Goal: Transaction & Acquisition: Purchase product/service

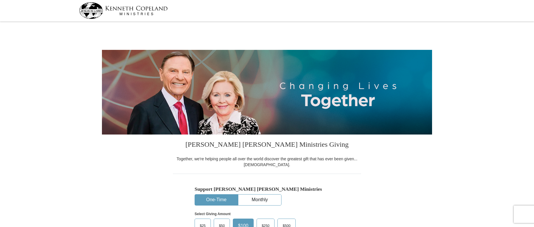
select select "NC"
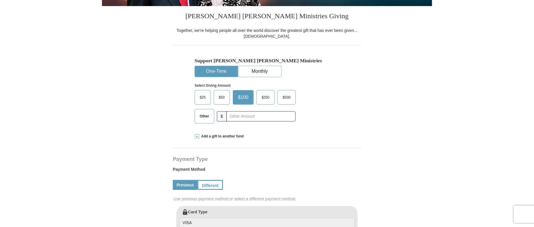
scroll to position [129, 0]
click at [244, 117] on input "text" at bounding box center [261, 116] width 64 height 10
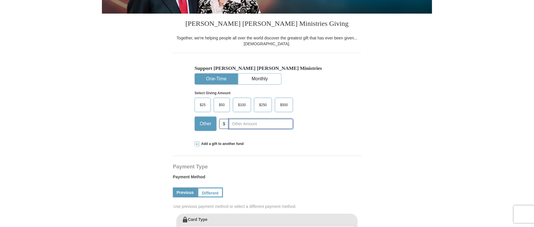
scroll to position [96, 0]
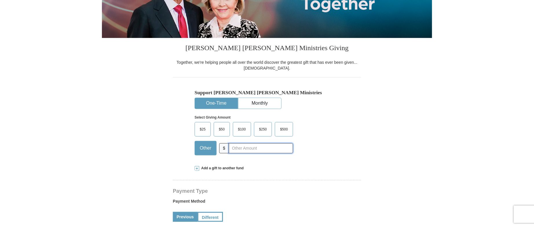
click at [247, 147] on input "text" at bounding box center [261, 148] width 64 height 10
type input "249.00"
click at [264, 129] on span "$250" at bounding box center [263, 129] width 14 height 9
click at [0, 0] on input "$250" at bounding box center [0, 0] width 0 height 0
click at [239, 149] on input "text" at bounding box center [261, 148] width 64 height 10
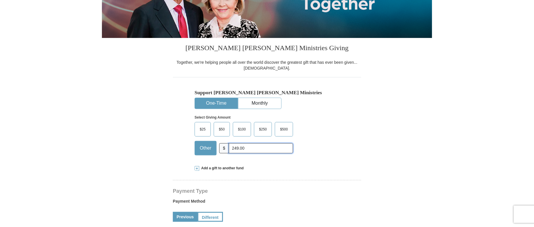
type input "249.00"
click at [354, 129] on div "Support [PERSON_NAME] [PERSON_NAME] Ministries One-Time Monthly Select Giving A…" at bounding box center [267, 118] width 188 height 83
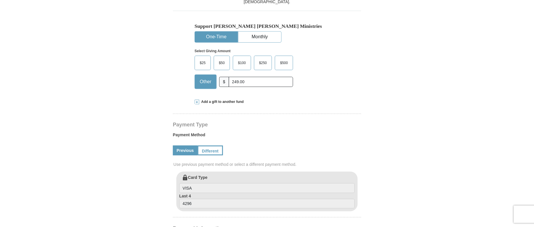
scroll to position [161, 0]
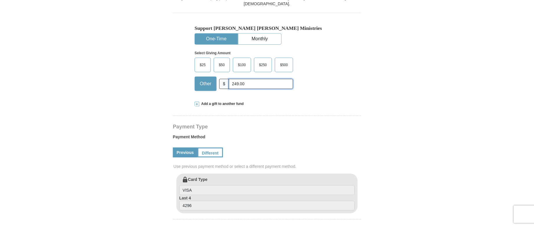
drag, startPoint x: 251, startPoint y: 82, endPoint x: 180, endPoint y: 83, distance: 71.2
click at [180, 83] on div "Support [PERSON_NAME] [PERSON_NAME] Ministries One-Time Monthly Select Giving A…" at bounding box center [267, 54] width 188 height 83
click at [358, 124] on div "[PERSON_NAME] [PERSON_NAME] Ministries Giving Together, we're helping people al…" at bounding box center [267, 230] width 188 height 513
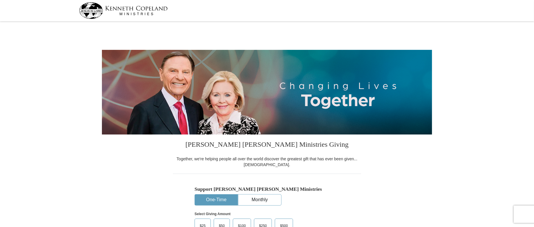
click at [124, 8] on img at bounding box center [123, 10] width 89 height 17
select select "NC"
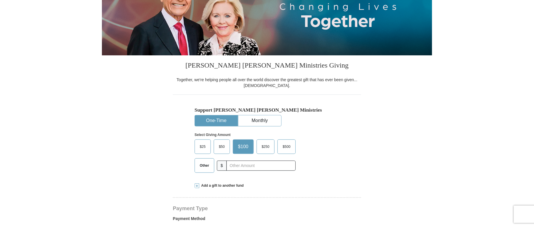
scroll to position [96, 0]
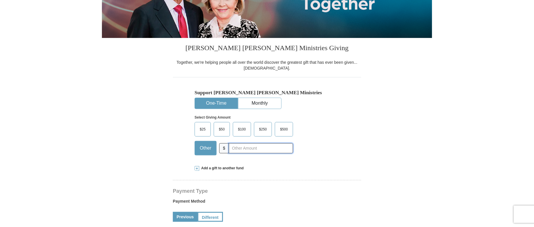
drag, startPoint x: 242, startPoint y: 149, endPoint x: 343, endPoint y: 167, distance: 102.4
click at [243, 149] on input "text" at bounding box center [261, 148] width 64 height 10
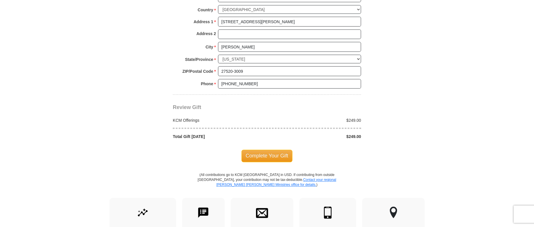
scroll to position [450, 0]
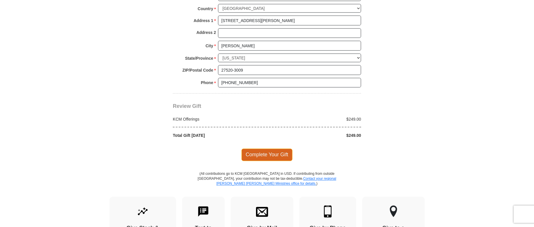
type input "249.00"
click at [277, 154] on span "Complete Your Gift" at bounding box center [267, 155] width 51 height 12
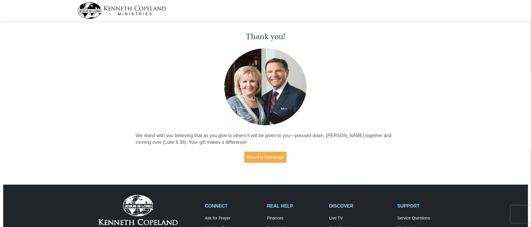
click at [366, 80] on div "Thank you! We stand with you believing that as you give to others it will be gi…" at bounding box center [266, 95] width 266 height 144
